Goal: Information Seeking & Learning: Check status

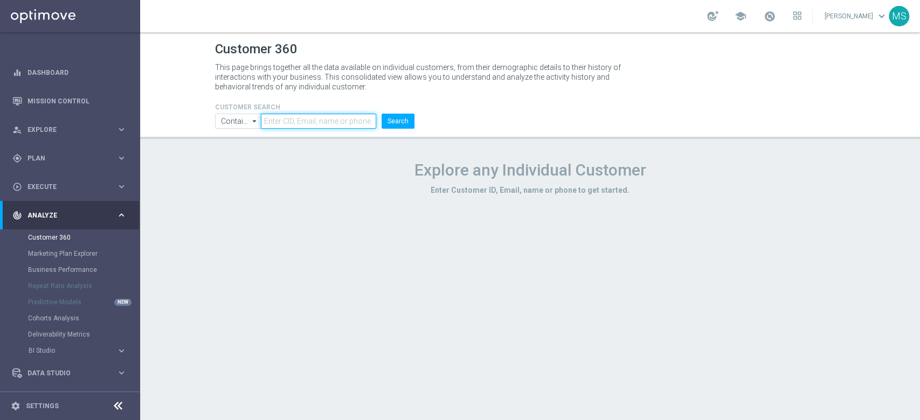
click at [283, 120] on input "text" at bounding box center [318, 121] width 115 height 15
paste input "1099908"
type input "1099908"
click at [238, 124] on input "Contains" at bounding box center [238, 121] width 46 height 15
click at [243, 157] on div "Equals" at bounding box center [238, 154] width 47 height 16
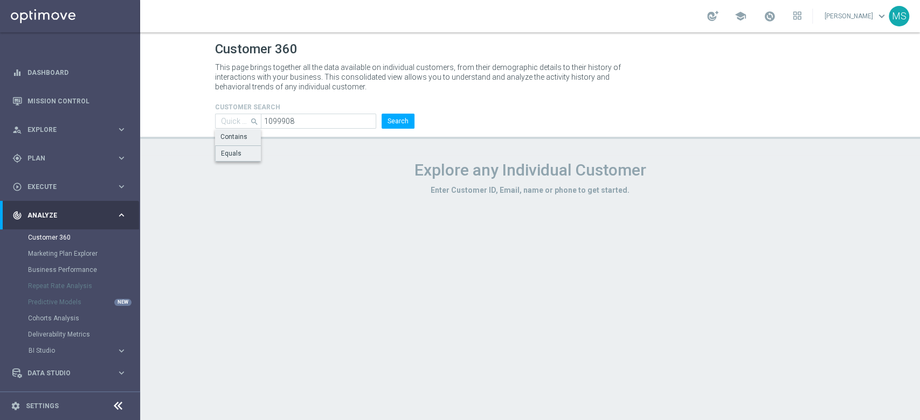
type input "Equals"
click at [385, 120] on button "Search" at bounding box center [398, 121] width 33 height 15
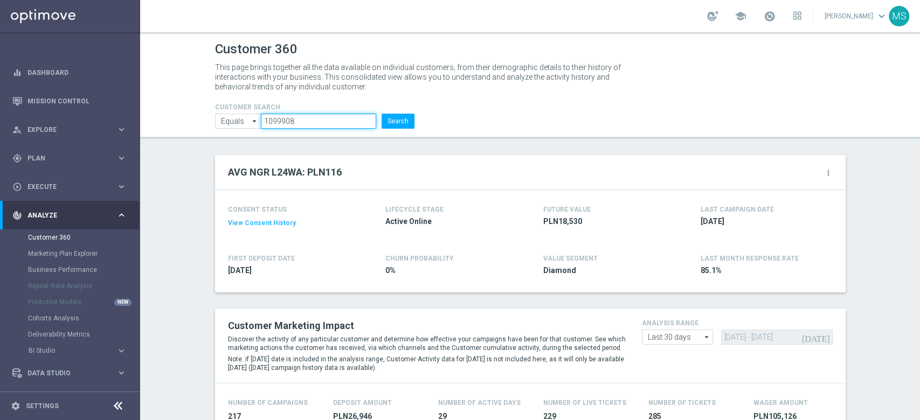
click at [299, 114] on input "1099908" at bounding box center [318, 121] width 115 height 15
click at [300, 125] on input "1099908" at bounding box center [318, 121] width 115 height 15
paste input "606181"
drag, startPoint x: 384, startPoint y: 118, endPoint x: 405, endPoint y: 86, distance: 38.4
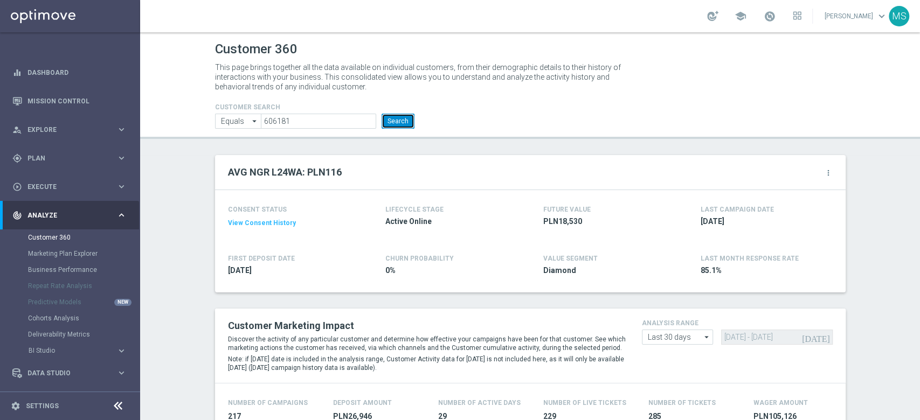
click at [384, 118] on button "Search" at bounding box center [398, 121] width 33 height 15
click at [403, 116] on button "Search" at bounding box center [398, 121] width 33 height 15
click at [382, 122] on button "Search" at bounding box center [398, 121] width 33 height 15
click at [340, 119] on input "606181" at bounding box center [318, 121] width 115 height 15
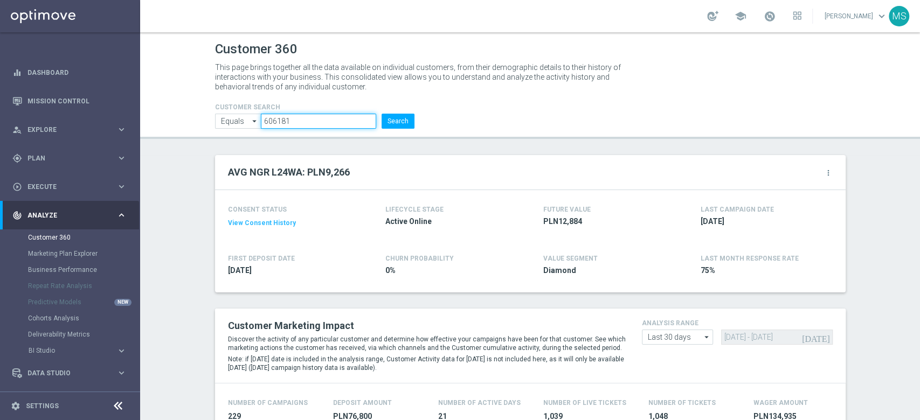
paste input "118754"
type input "1187541"
click at [387, 122] on button "Search" at bounding box center [398, 121] width 33 height 15
